Goal: Ask a question

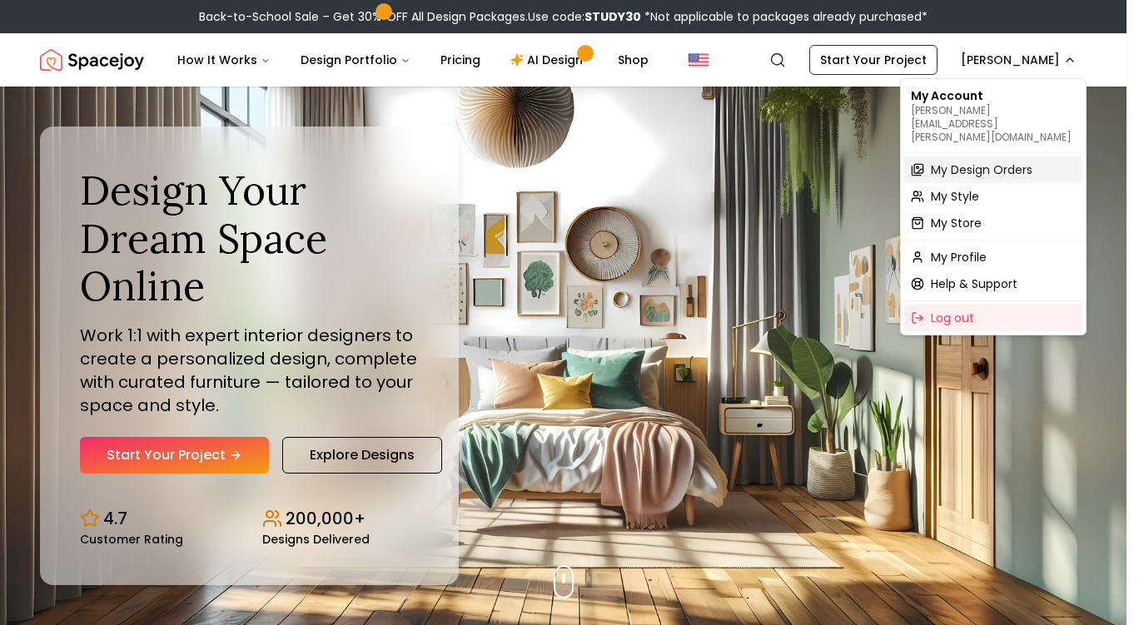
click at [992, 161] on span "My Design Orders" at bounding box center [981, 169] width 102 height 17
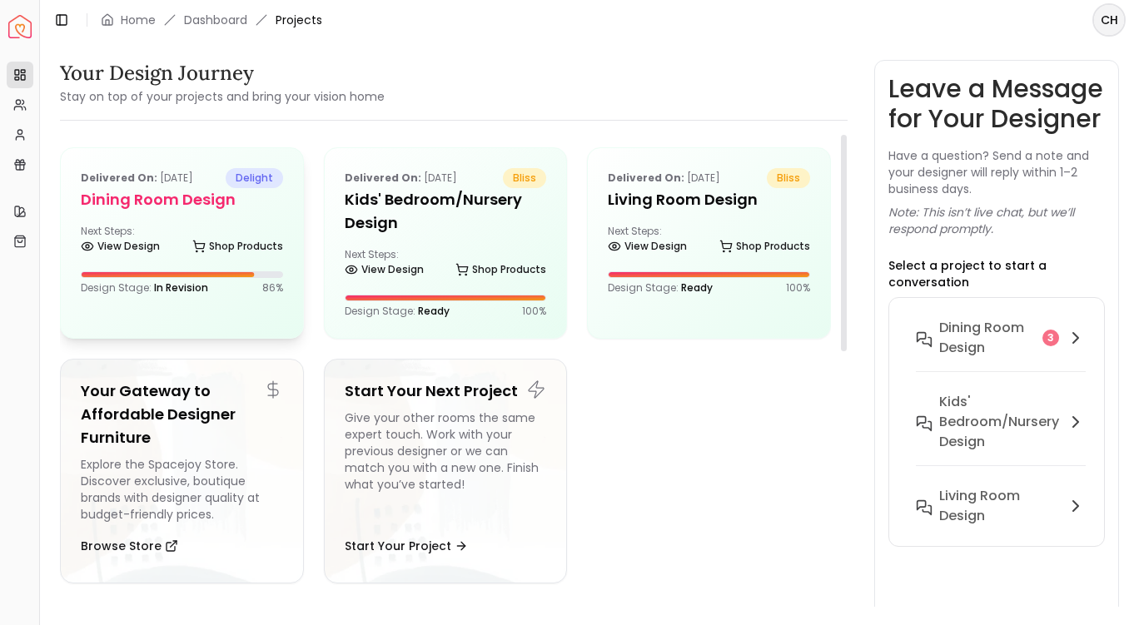
click at [226, 280] on div "Design Stage: In Revision 86 %" at bounding box center [182, 282] width 202 height 23
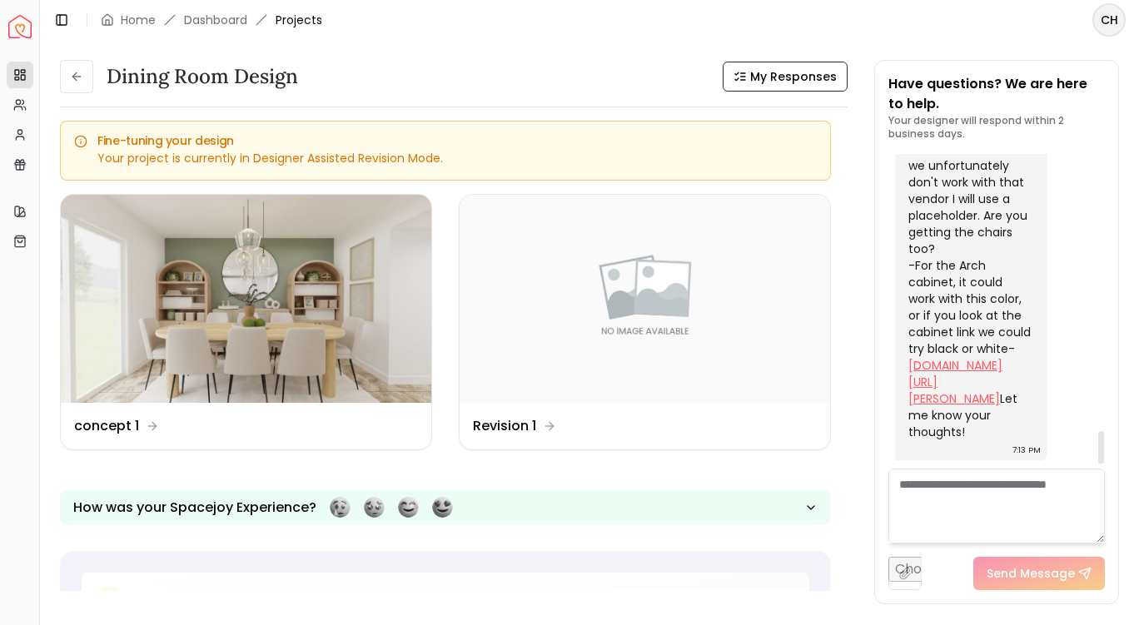
scroll to position [2695, 0]
click at [939, 357] on link "[DOMAIN_NAME][URL][PERSON_NAME]" at bounding box center [955, 382] width 94 height 50
click at [1019, 489] on textarea at bounding box center [996, 506] width 216 height 75
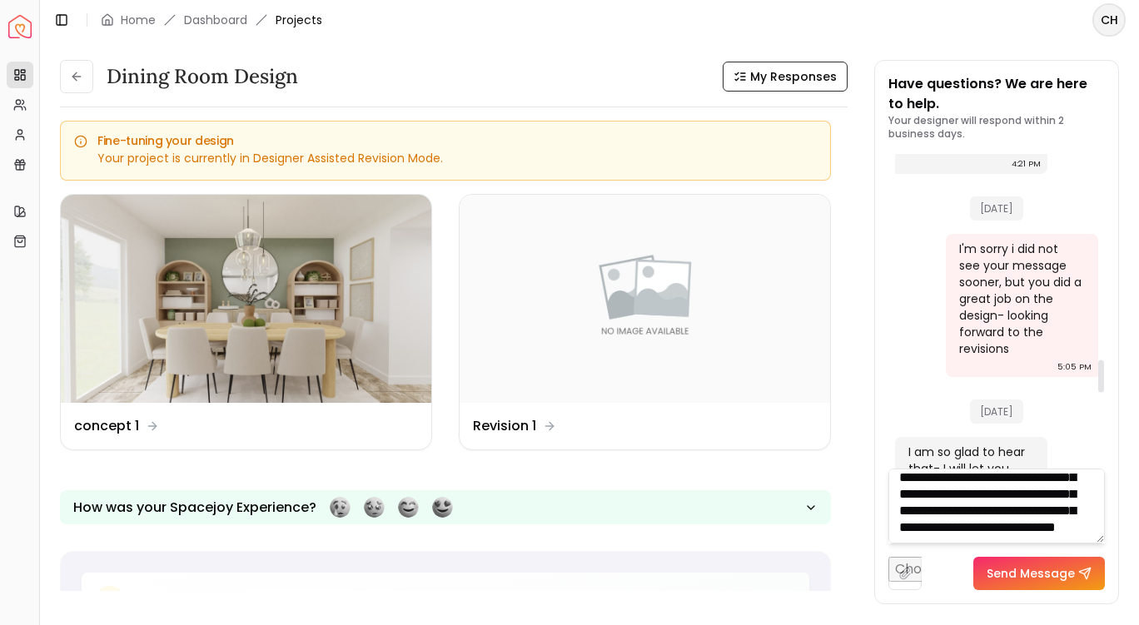
scroll to position [1972, 0]
type textarea "**********"
drag, startPoint x: 1015, startPoint y: 320, endPoint x: 935, endPoint y: 367, distance: 92.2
click at [935, 380] on div "[DATE]" at bounding box center [996, 408] width 203 height 57
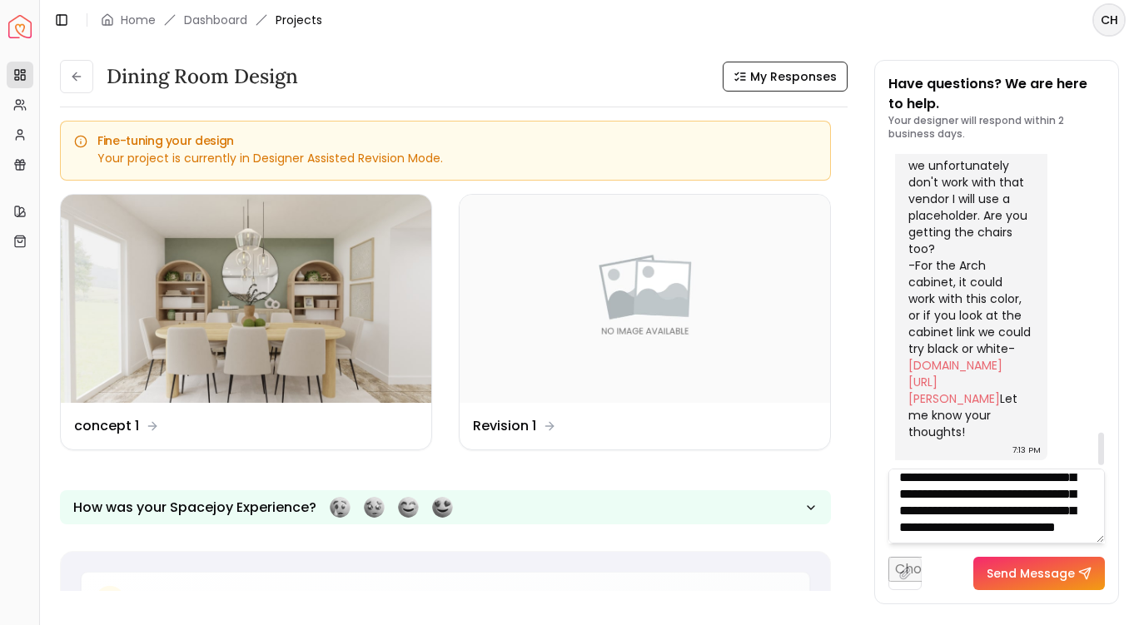
scroll to position [2695, 0]
click at [1038, 575] on button "Send Message" at bounding box center [1038, 573] width 131 height 33
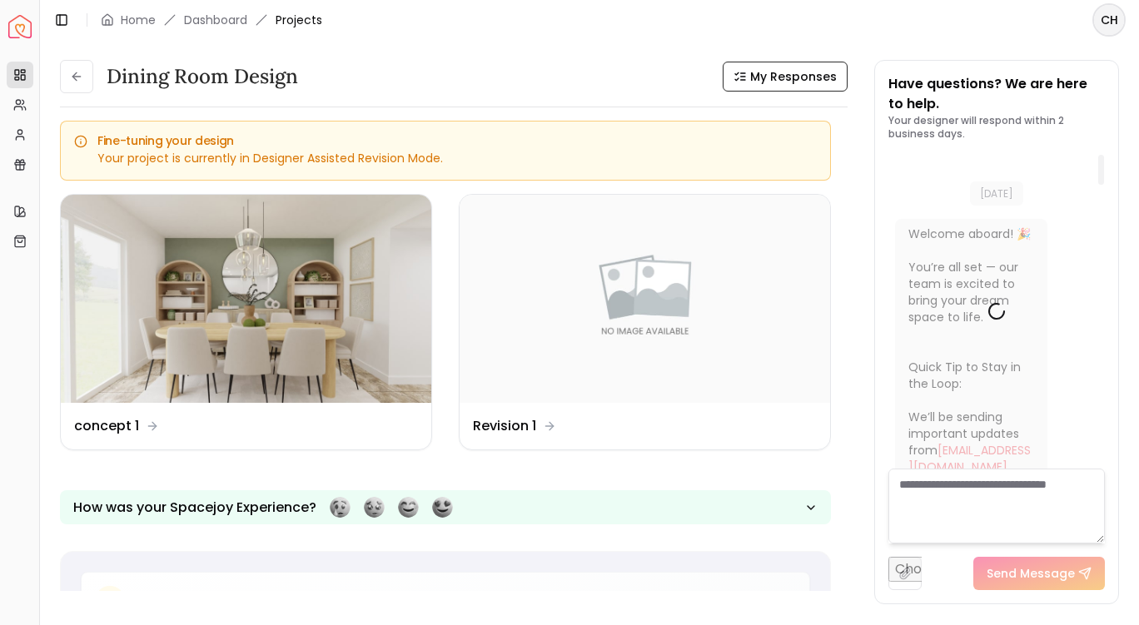
scroll to position [23, 0]
